Goal: Communication & Community: Answer question/provide support

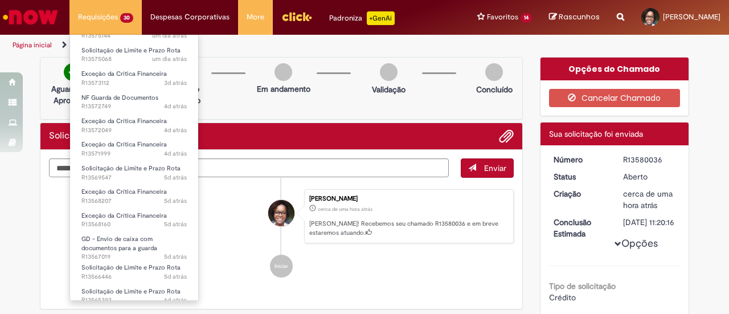
scroll to position [248, 0]
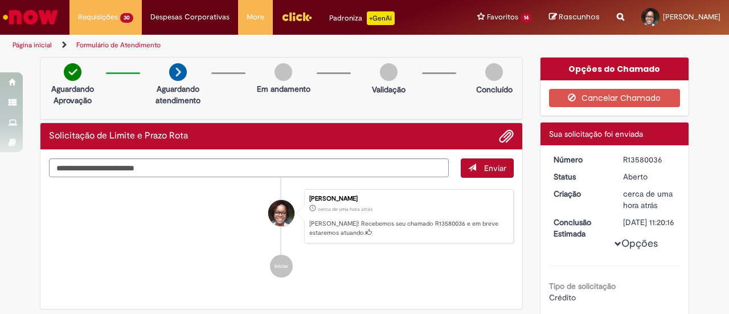
click at [0, 0] on span "4d atrás 4 dias atrás R13572749" at bounding box center [0, 0] width 0 height 0
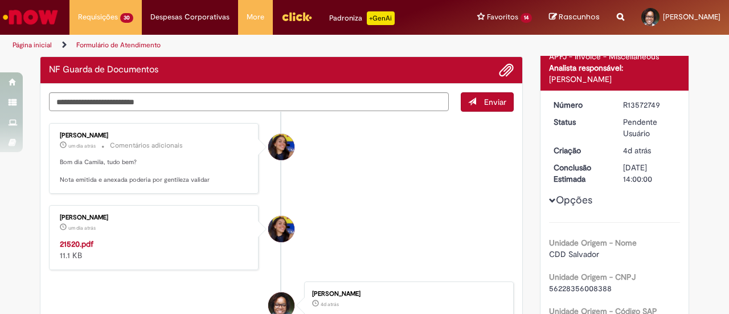
scroll to position [91, 0]
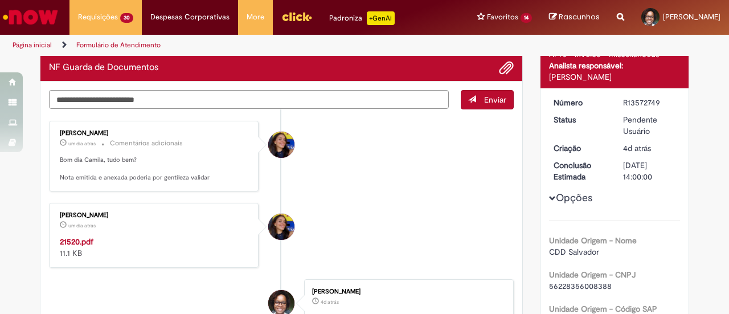
click at [67, 237] on strong "21520.pdf" at bounding box center [77, 241] width 34 height 10
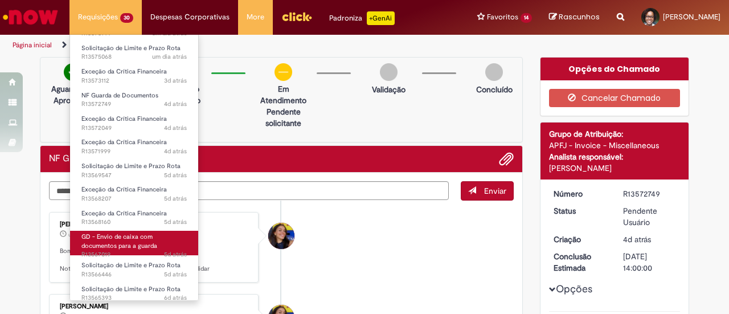
click at [144, 235] on span "GD - Envio de caixa com documentos para a guarda" at bounding box center [119, 241] width 76 height 18
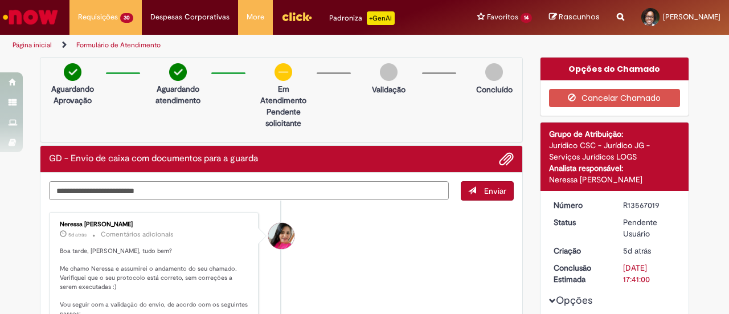
click at [288, 195] on textarea "Digite sua mensagem aqui..." at bounding box center [249, 190] width 400 height 19
click at [641, 205] on div "R13567019" at bounding box center [649, 204] width 53 height 11
copy div "R13567019"
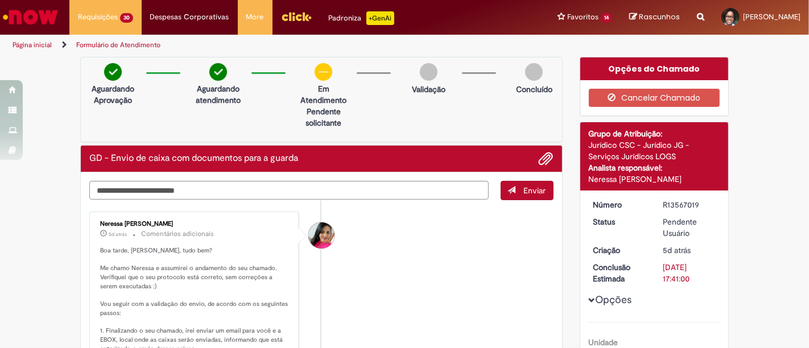
drag, startPoint x: 689, startPoint y: 26, endPoint x: 444, endPoint y: 262, distance: 340.1
click at [444, 262] on li "Neressa [PERSON_NAME] 5d atrás 5 dias atrás Comentários adicionais" at bounding box center [321, 346] width 464 height 268
click at [221, 190] on textarea "Digite sua mensagem aqui..." at bounding box center [289, 190] width 400 height 19
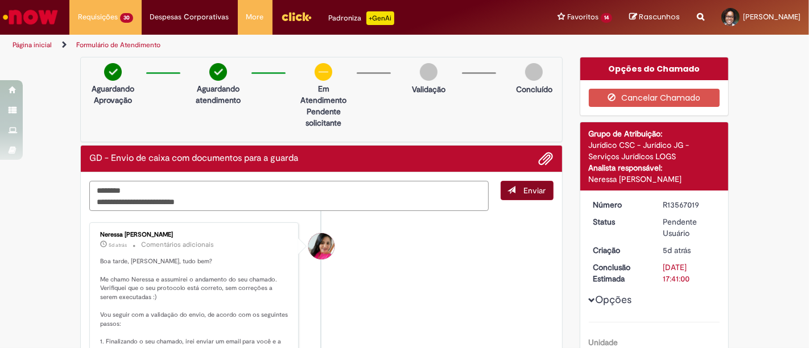
type textarea "**********"
click at [525, 186] on span "Enviar" at bounding box center [535, 191] width 22 height 10
